Goal: Find specific page/section: Find specific page/section

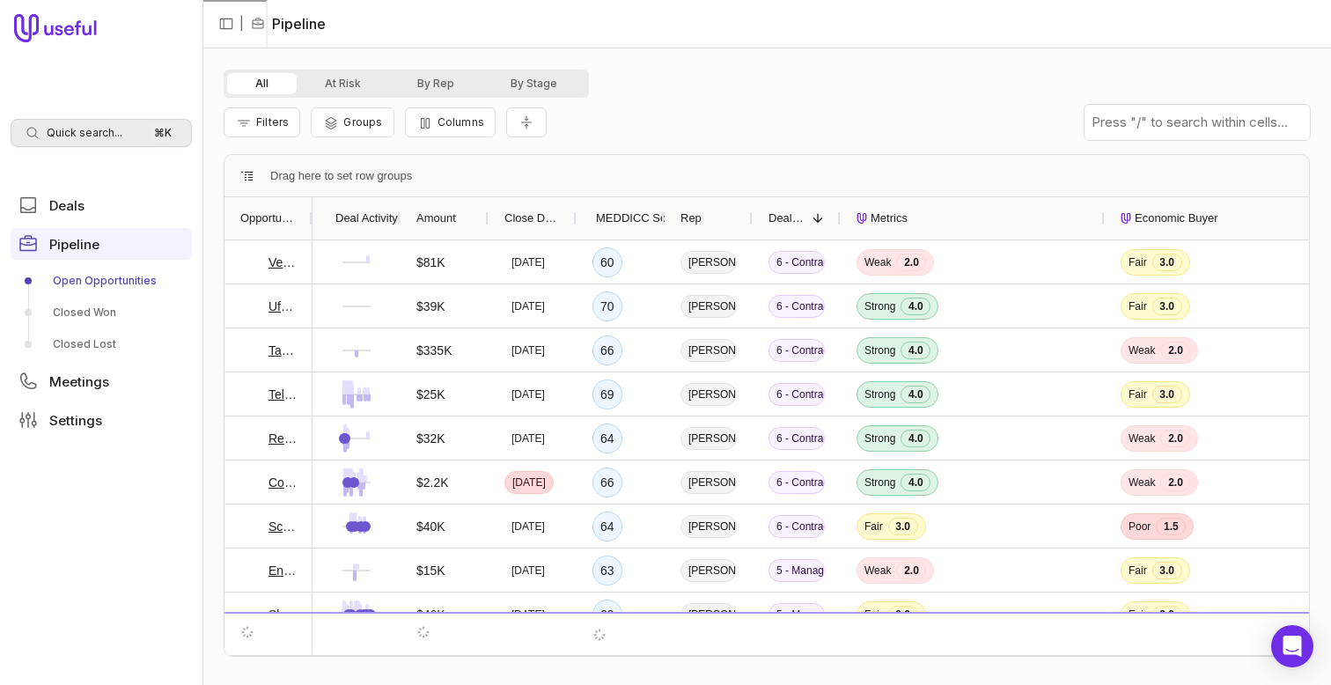
click at [130, 124] on div "Quick search... ⌘ K" at bounding box center [101, 133] width 181 height 28
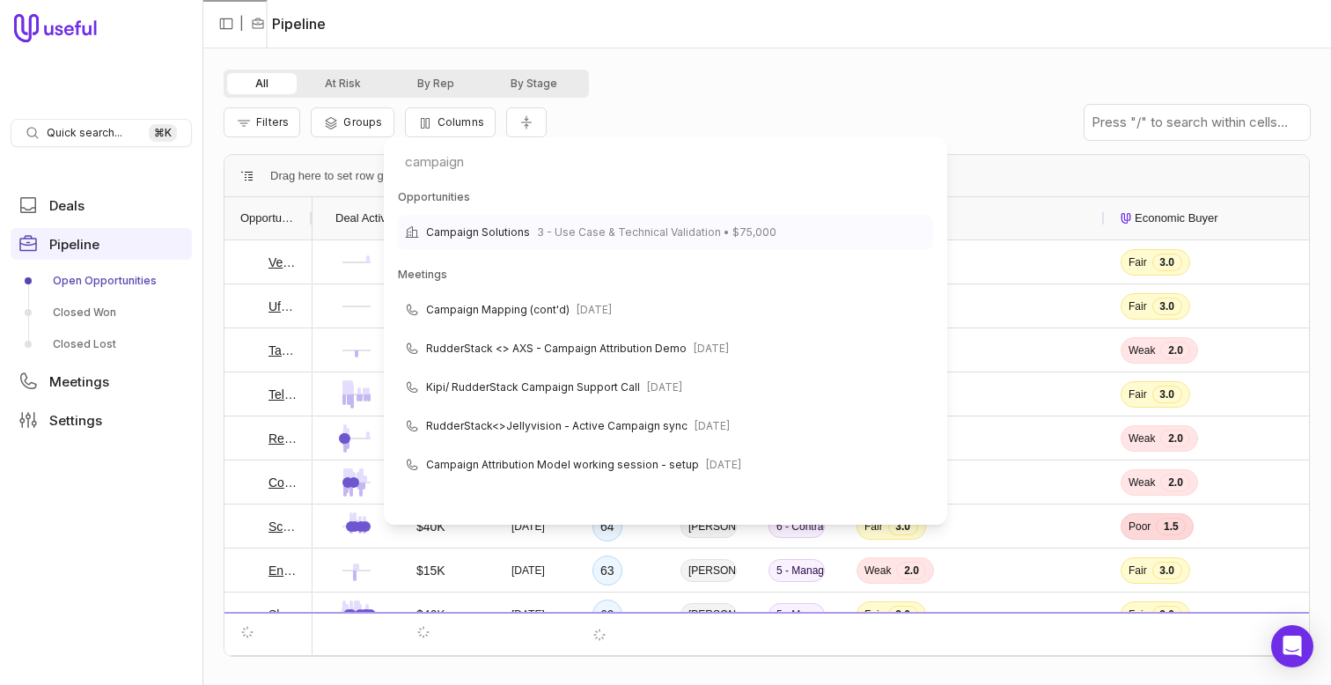
type input "campaign"
click at [626, 228] on span "3 - Use Case & Technical Validation • $75,000" at bounding box center [656, 232] width 239 height 21
